Goal: Task Accomplishment & Management: Manage account settings

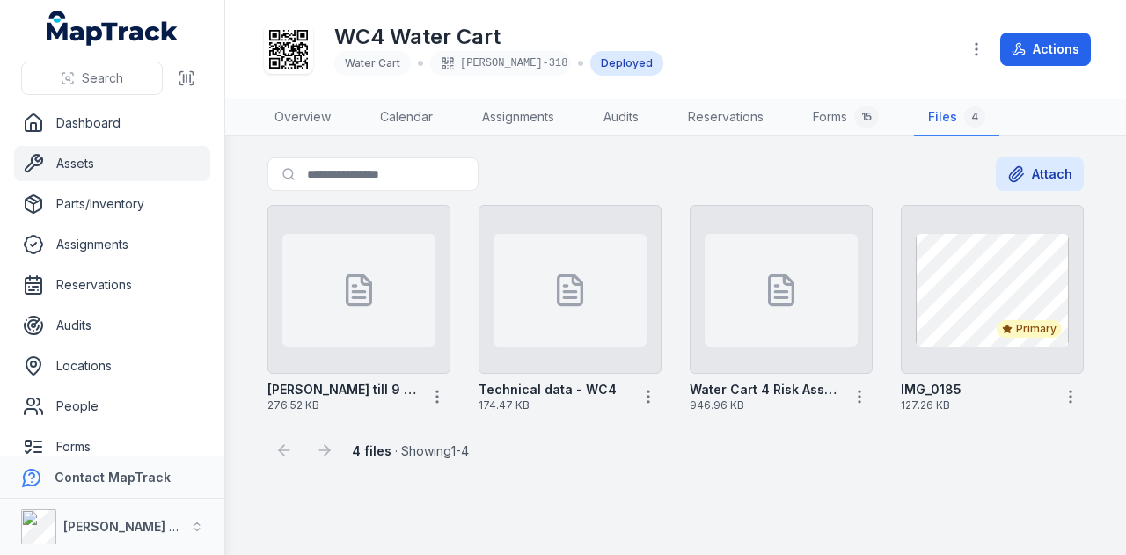
click at [127, 161] on link "Assets" at bounding box center [112, 163] width 196 height 35
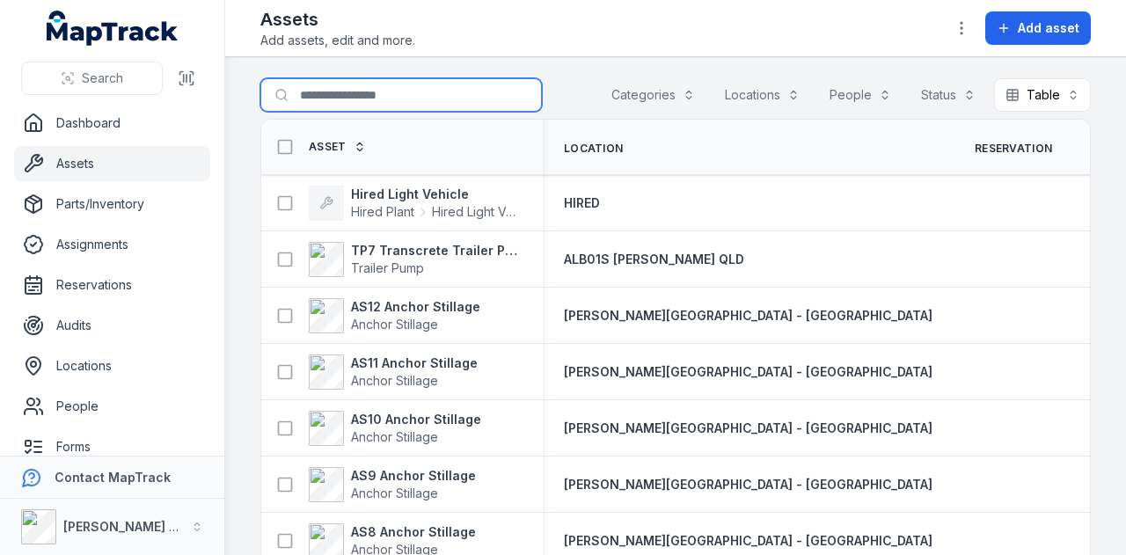
click at [329, 105] on input "Search for assets" at bounding box center [400, 94] width 281 height 33
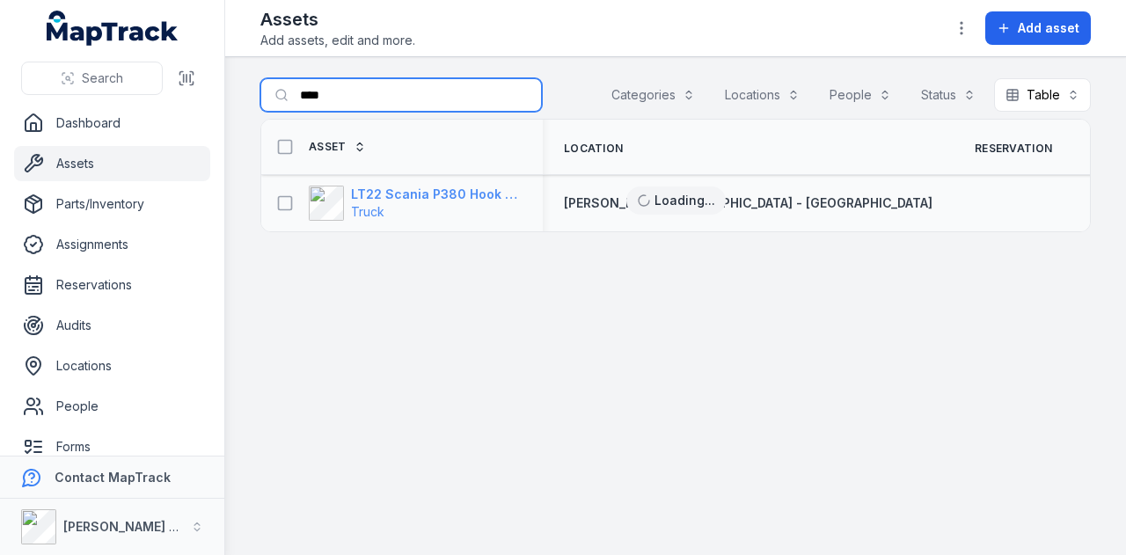
type input "****"
click at [401, 193] on strong "LT22 Scania P380 Hook Bin Truck" at bounding box center [436, 195] width 171 height 18
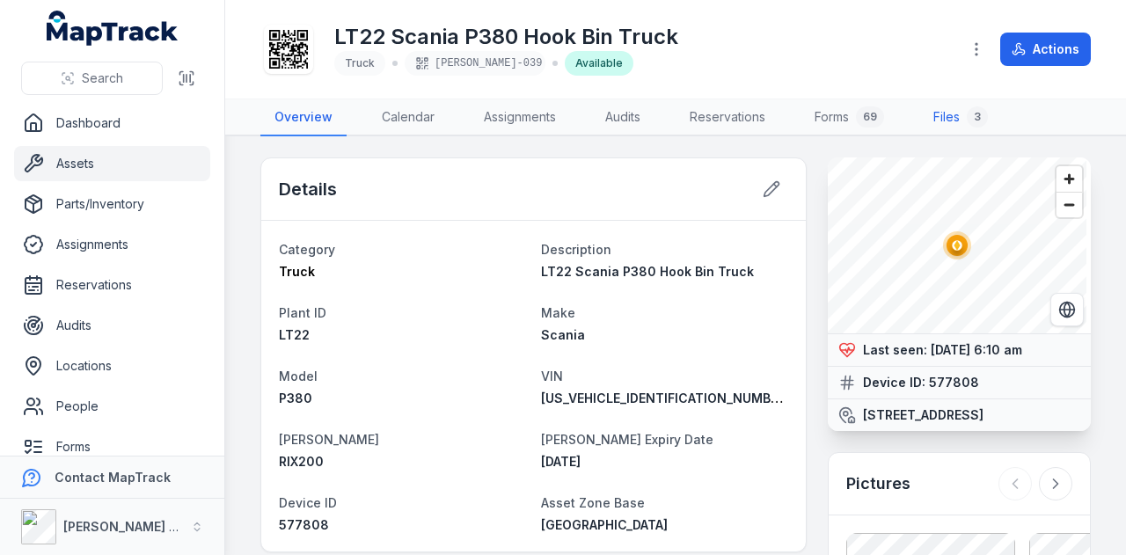
click at [965, 117] on link "Files 3" at bounding box center [960, 117] width 83 height 37
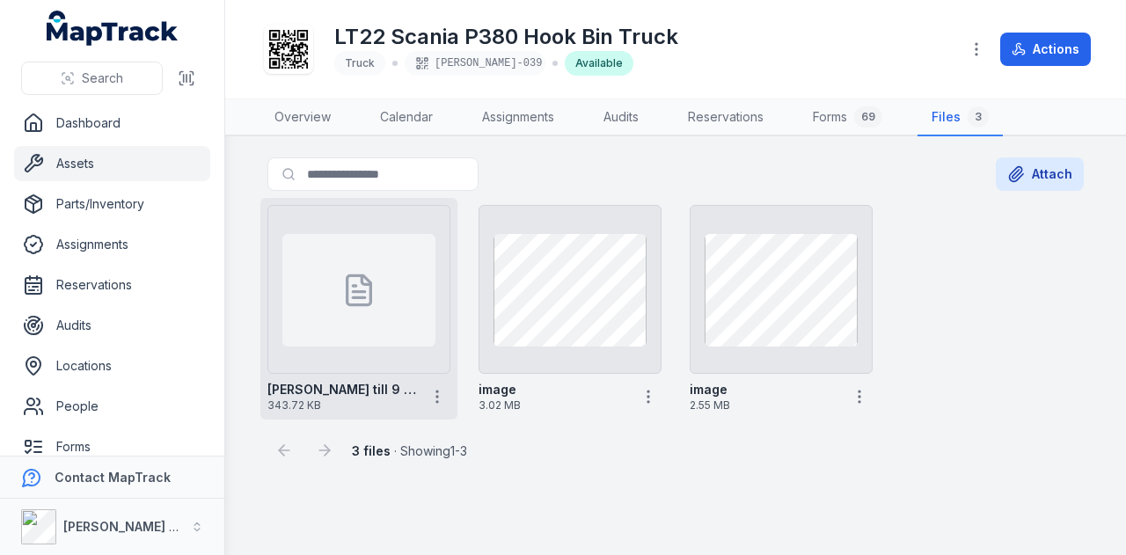
click at [368, 295] on icon at bounding box center [358, 290] width 35 height 35
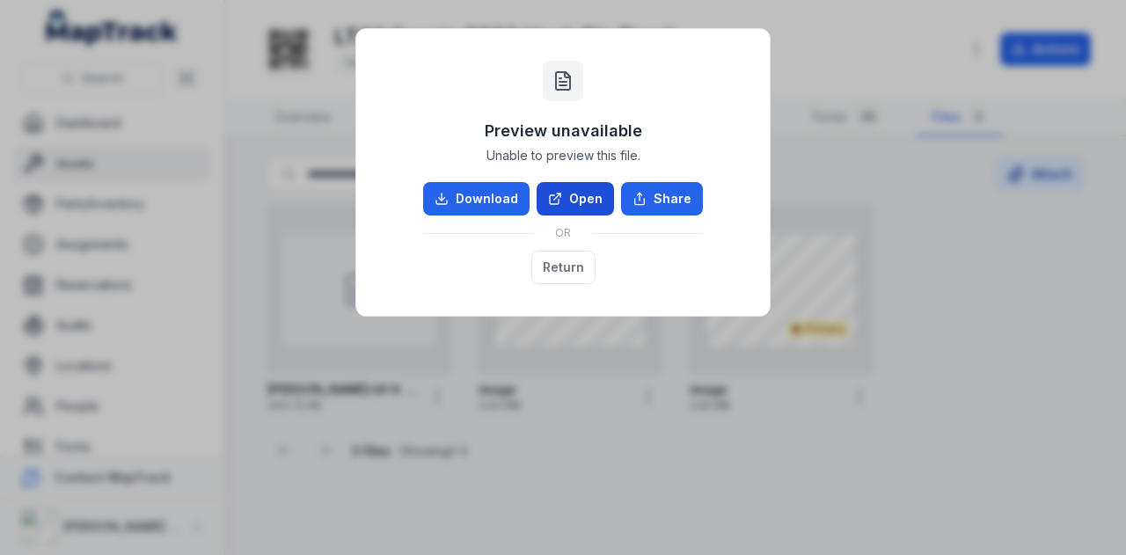
click at [560, 196] on icon at bounding box center [559, 195] width 4 height 4
click at [564, 263] on button "Return" at bounding box center [563, 267] width 64 height 33
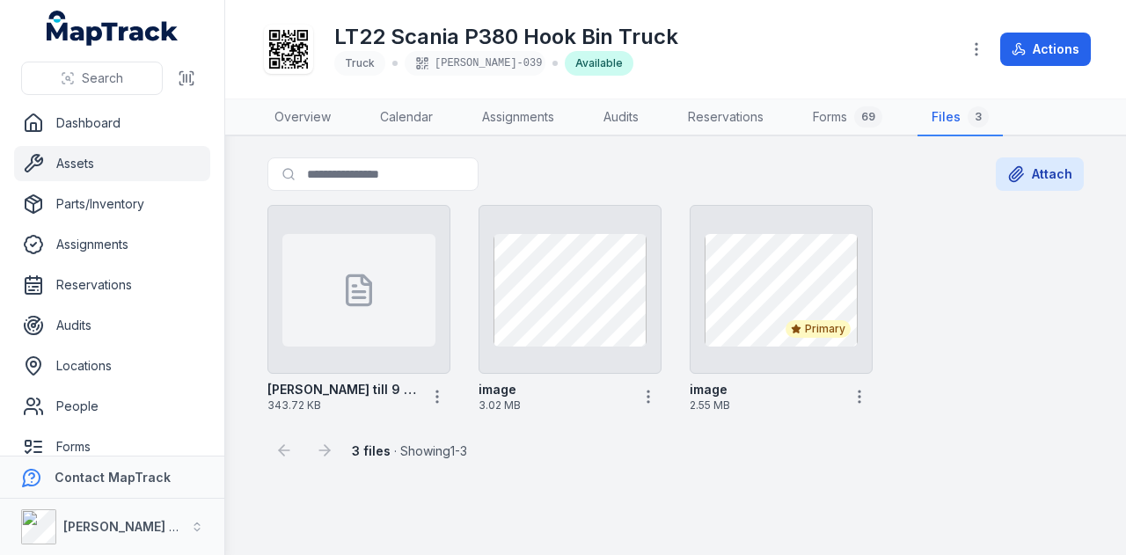
click at [121, 157] on link "Assets" at bounding box center [112, 163] width 196 height 35
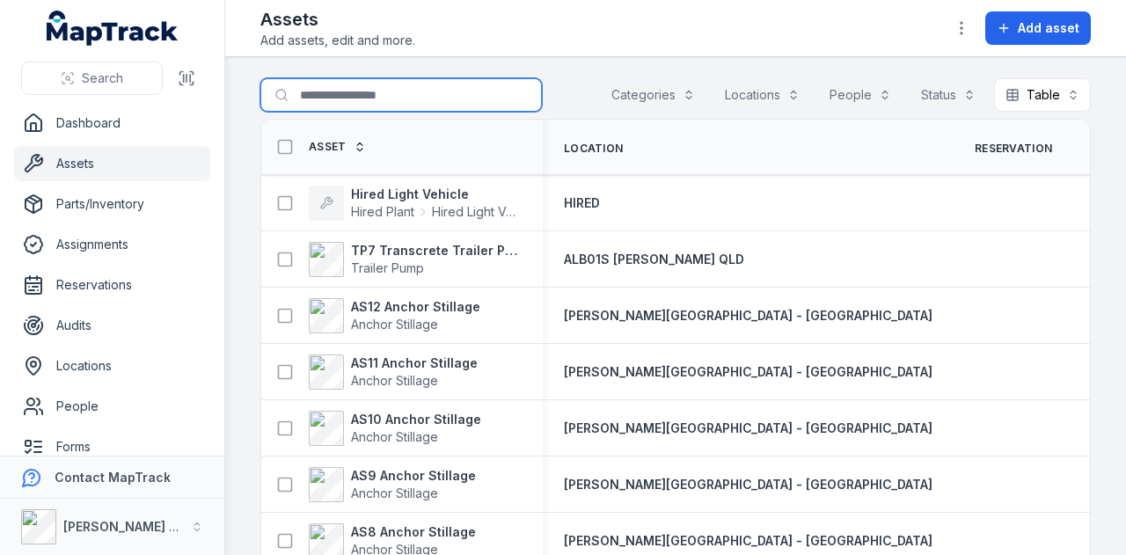
click at [350, 102] on input "Search for assets" at bounding box center [400, 94] width 281 height 33
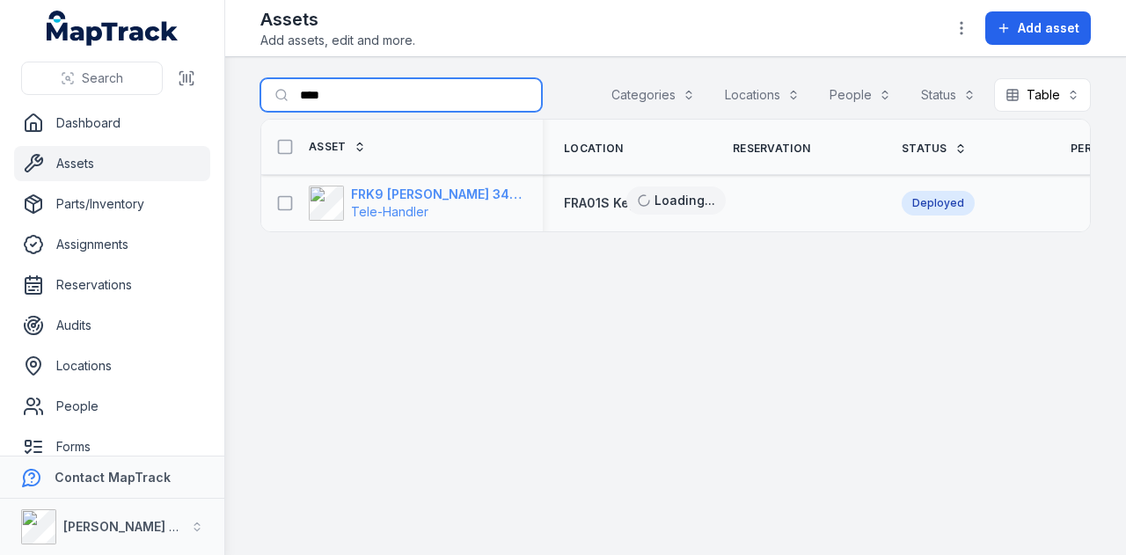
type input "****"
click at [436, 186] on strong "FRK9 [PERSON_NAME] 34.7 Tele Handler" at bounding box center [436, 195] width 171 height 18
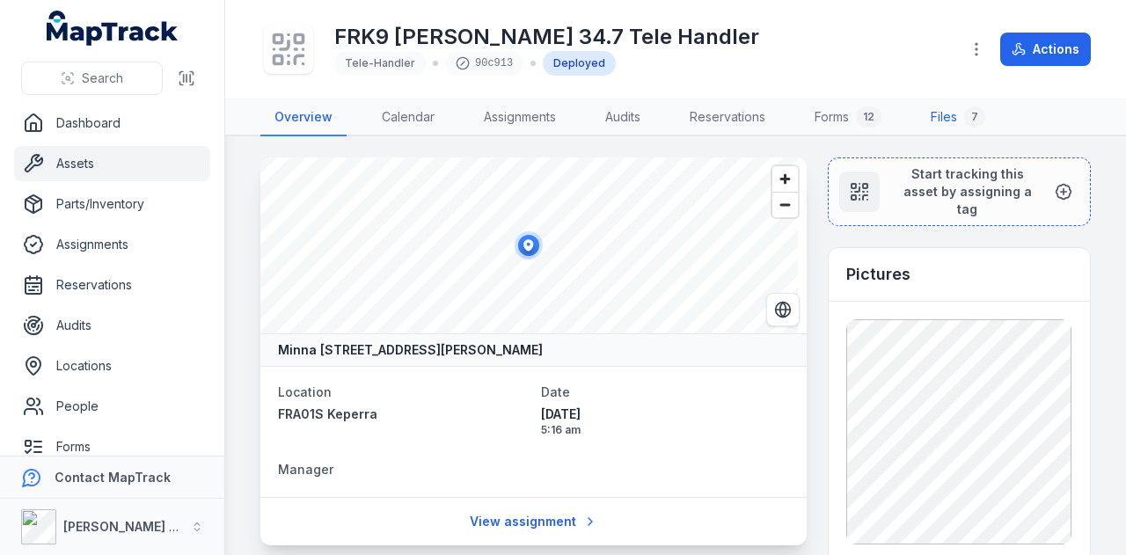
click at [934, 121] on link "Files 7" at bounding box center [957, 117] width 83 height 37
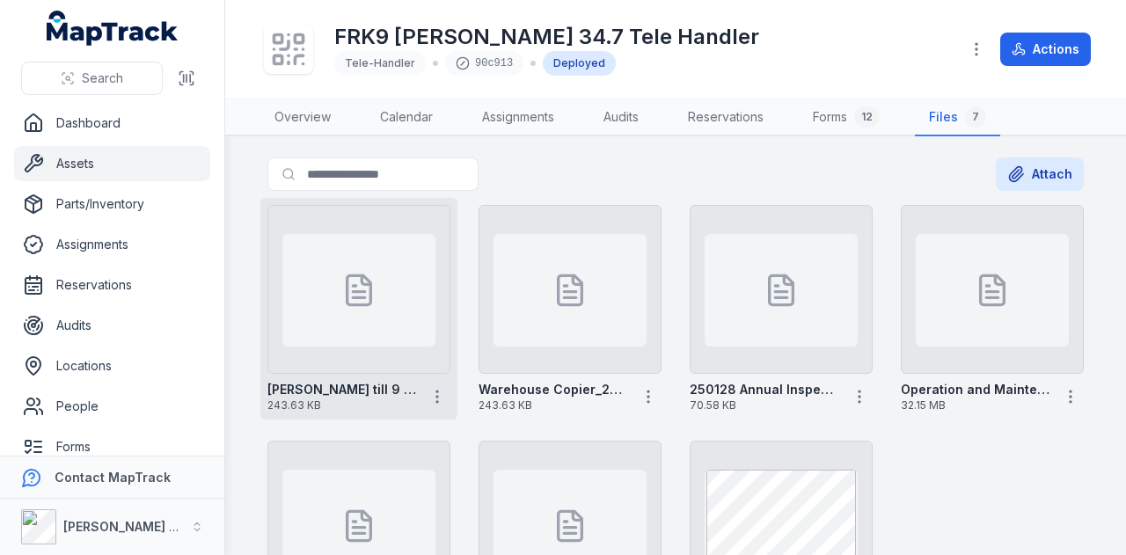
click at [382, 297] on div at bounding box center [358, 290] width 153 height 113
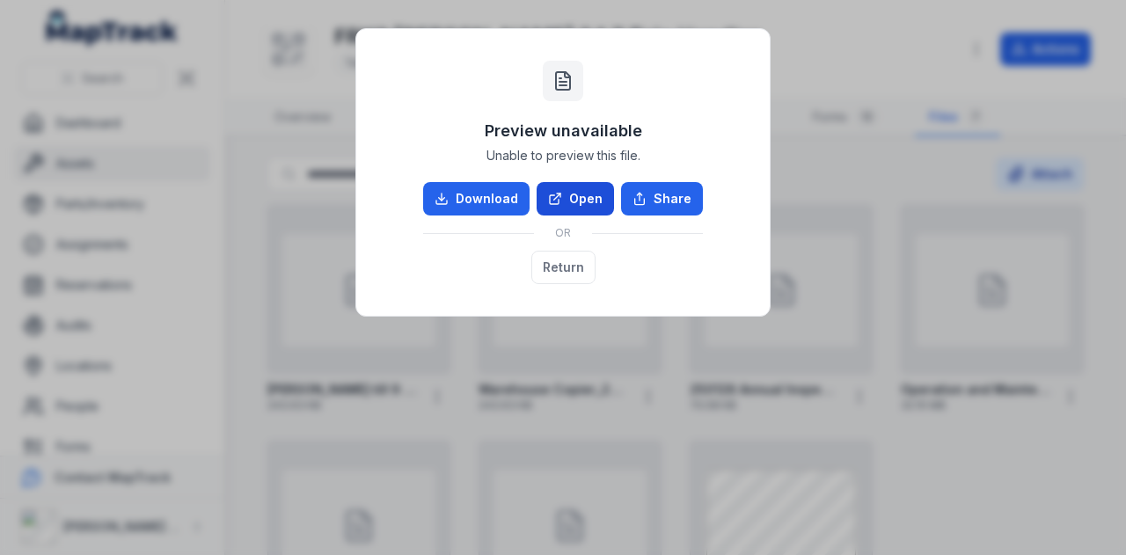
click at [591, 199] on link "Open" at bounding box center [574, 198] width 77 height 33
click at [572, 258] on button "Return" at bounding box center [563, 267] width 64 height 33
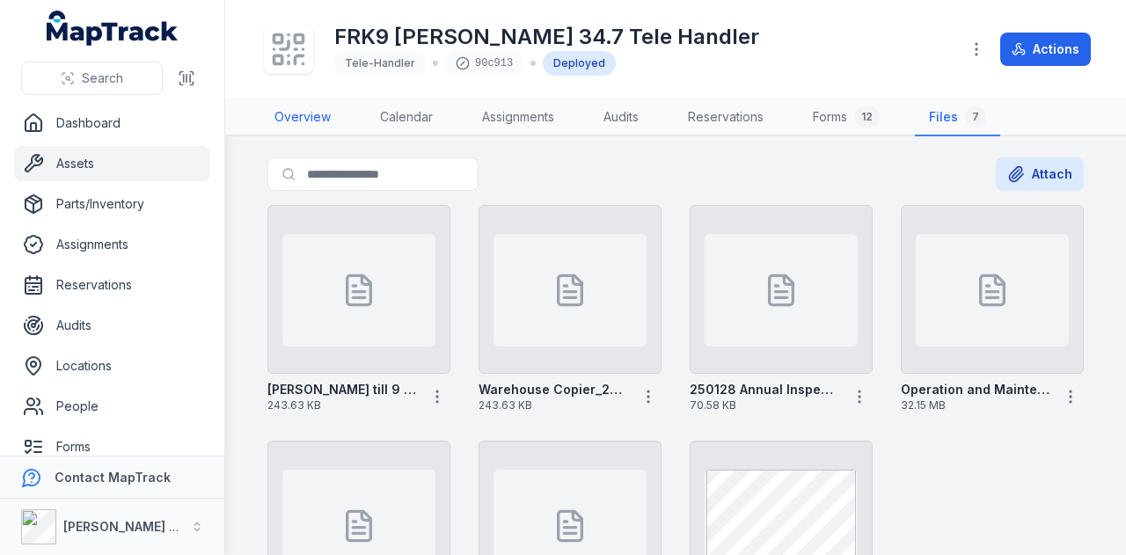
click at [299, 126] on link "Overview" at bounding box center [302, 117] width 84 height 37
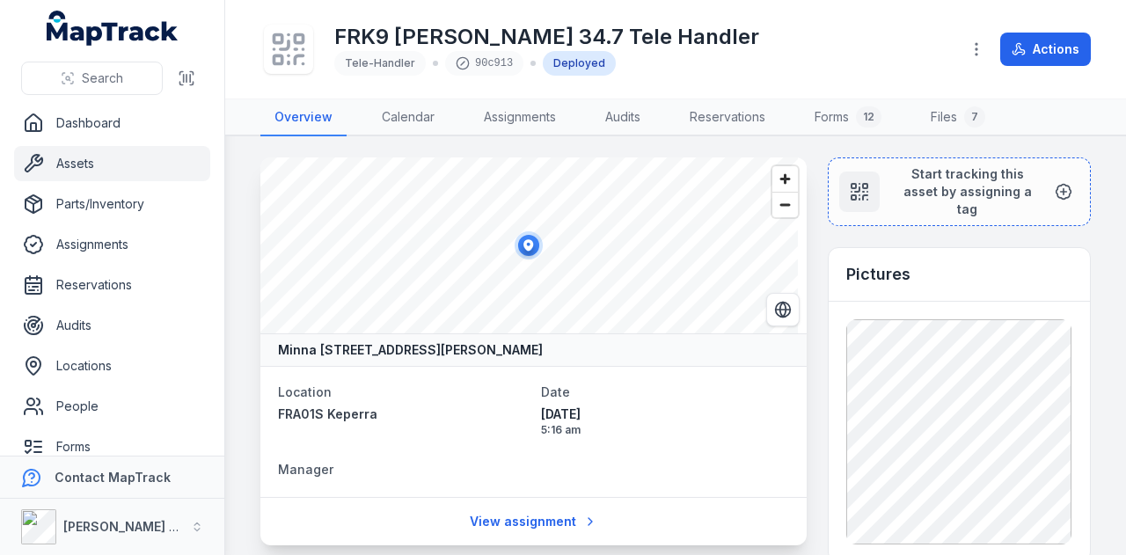
click at [120, 168] on link "Assets" at bounding box center [112, 163] width 196 height 35
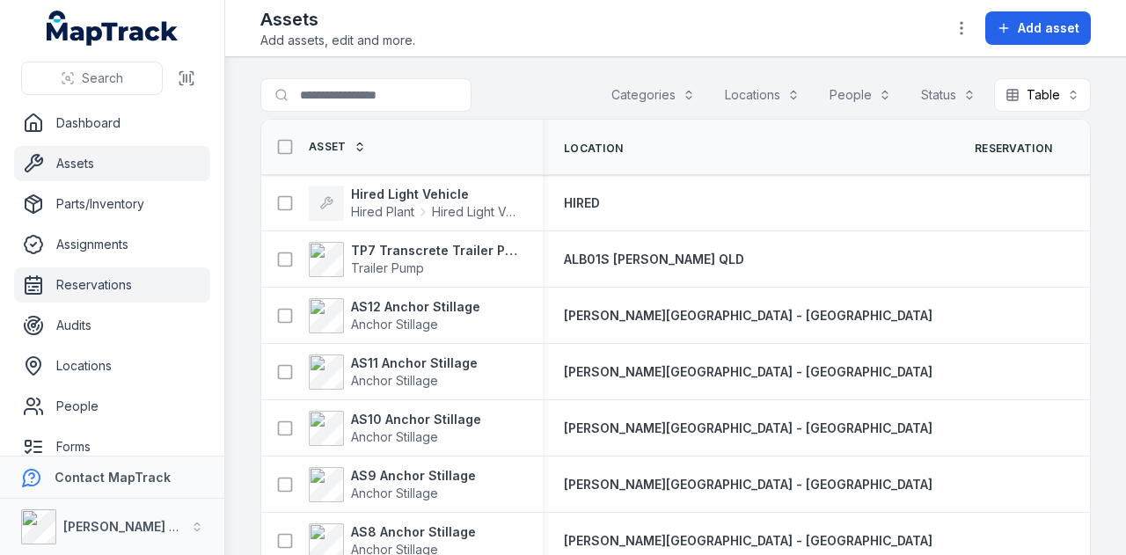
click at [160, 277] on link "Reservations" at bounding box center [112, 284] width 196 height 35
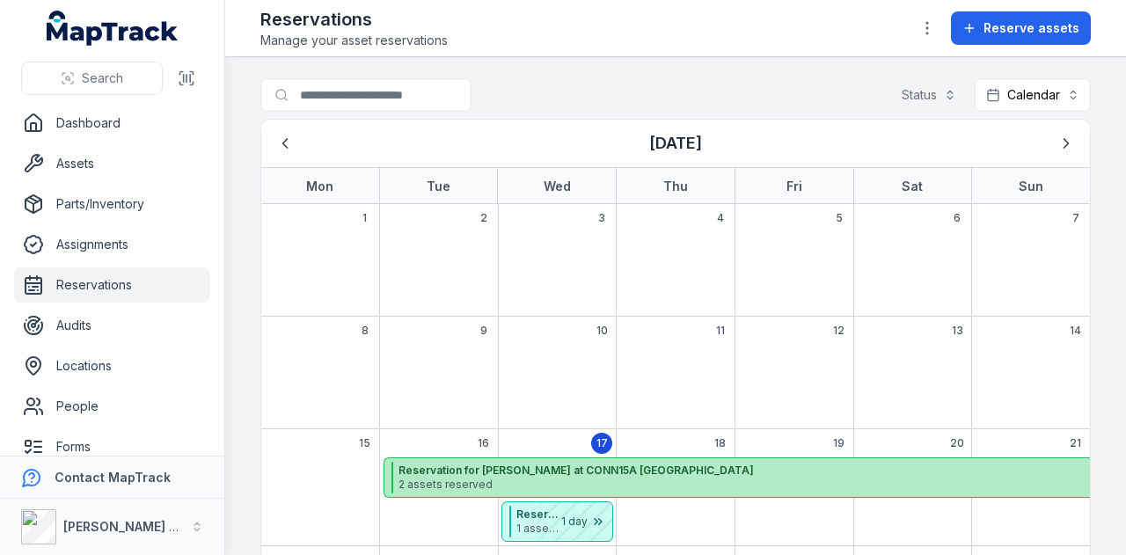
click at [737, 479] on span "2 assets reserved" at bounding box center [779, 485] width 762 height 14
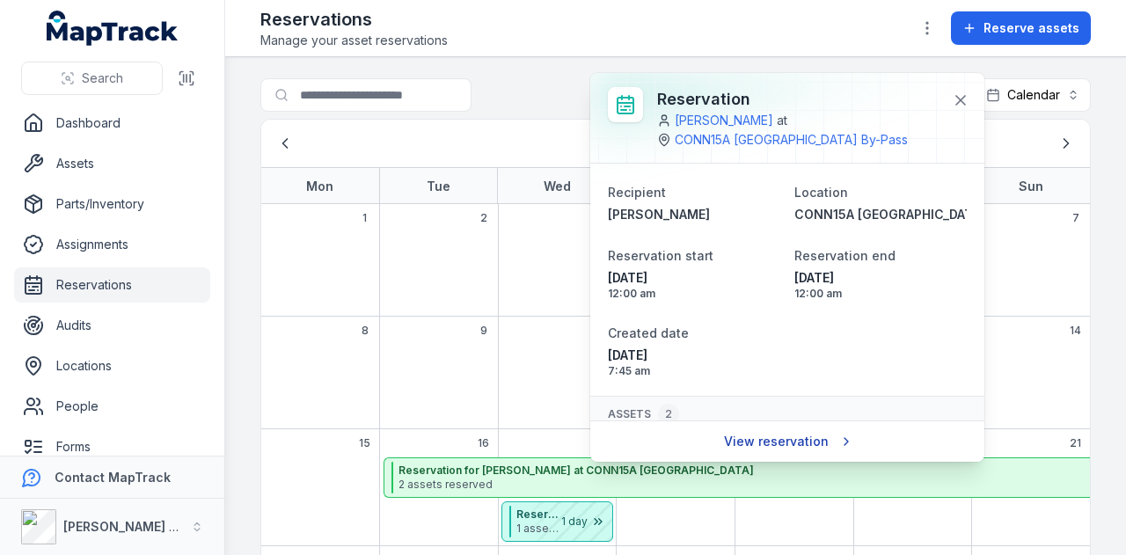
click at [808, 434] on link "View reservation" at bounding box center [786, 441] width 149 height 33
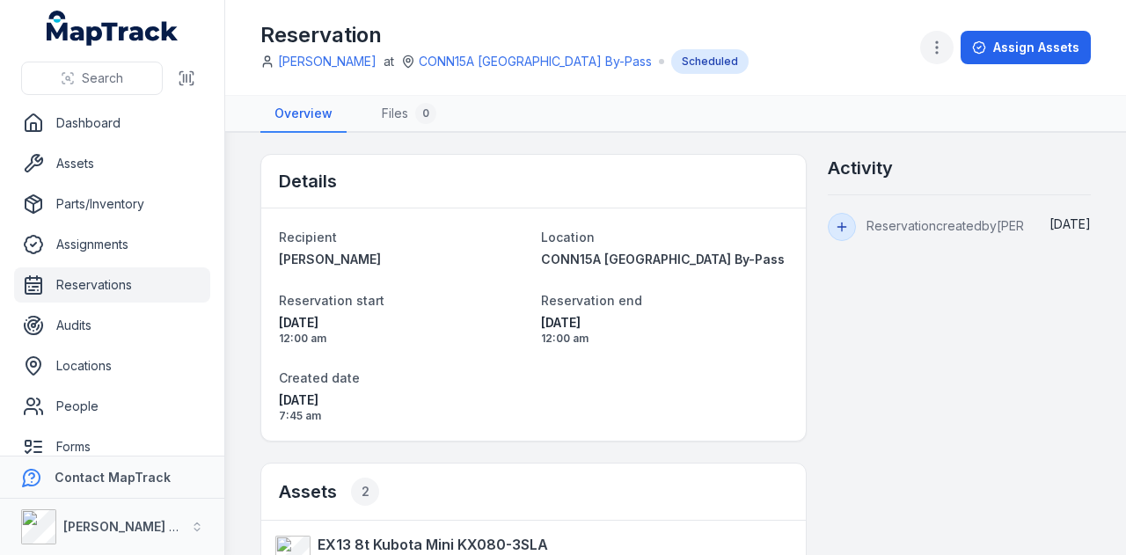
click at [937, 47] on circle "button" at bounding box center [937, 48] width 2 height 2
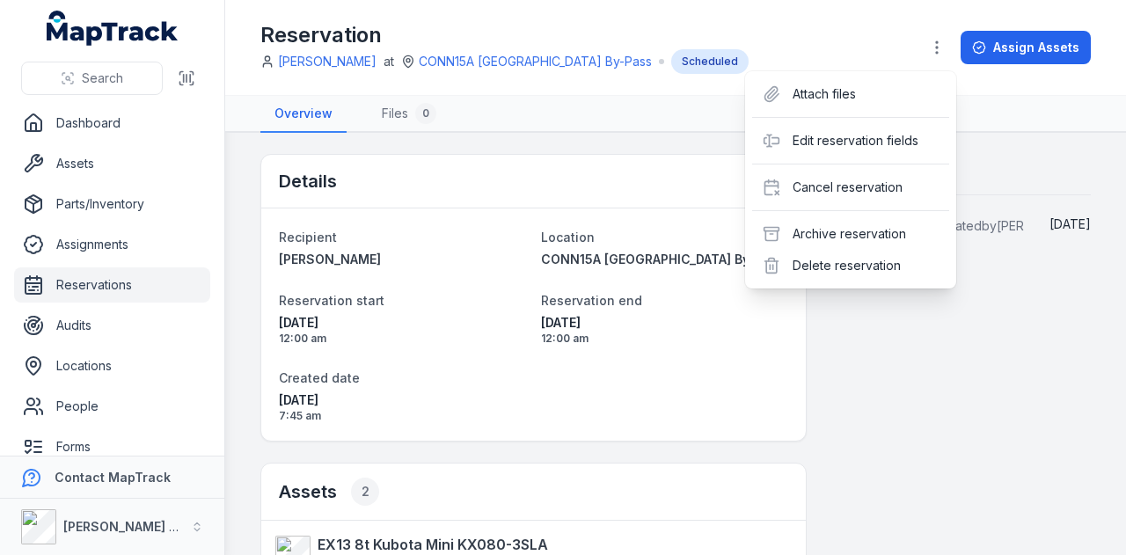
click at [894, 202] on div "Attach files Edit reservation fields Cancel reservation Archive reservation Del…" at bounding box center [850, 179] width 211 height 217
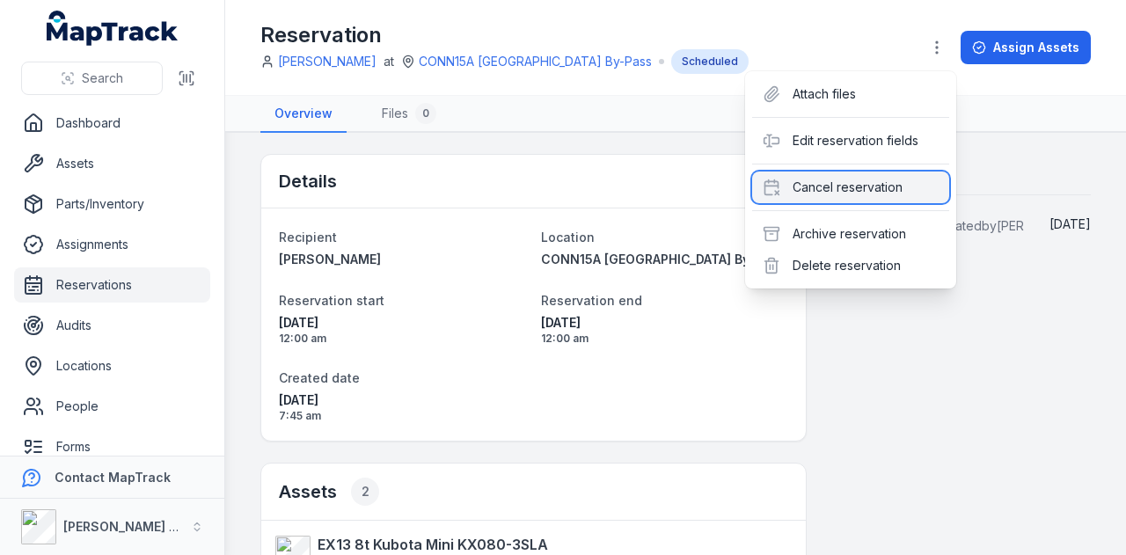
click at [900, 193] on div "Cancel reservation" at bounding box center [850, 187] width 197 height 32
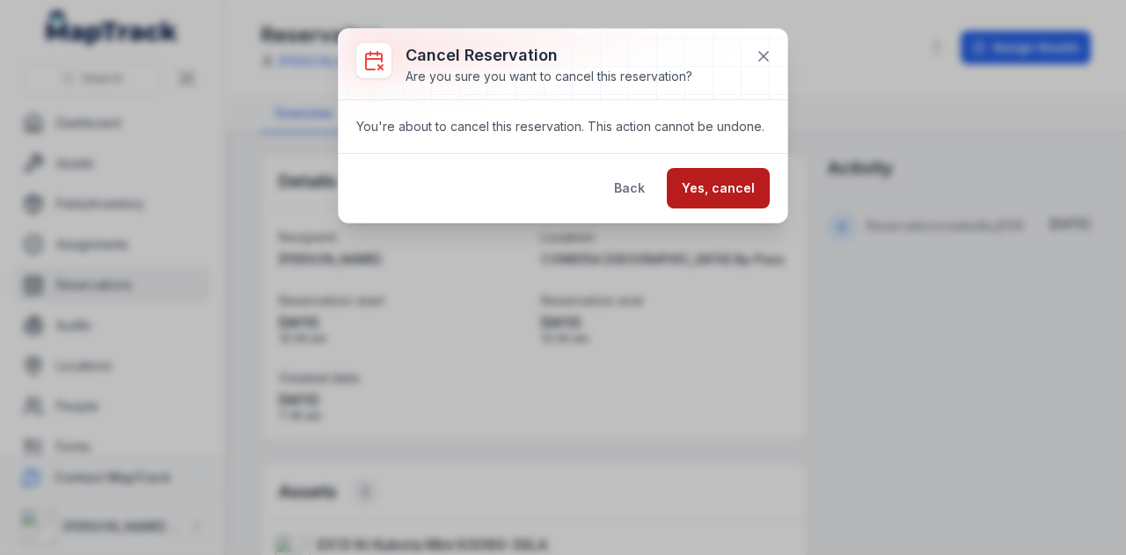
click at [706, 189] on button "Yes, cancel" at bounding box center [718, 188] width 103 height 40
